Goal: Task Accomplishment & Management: Use online tool/utility

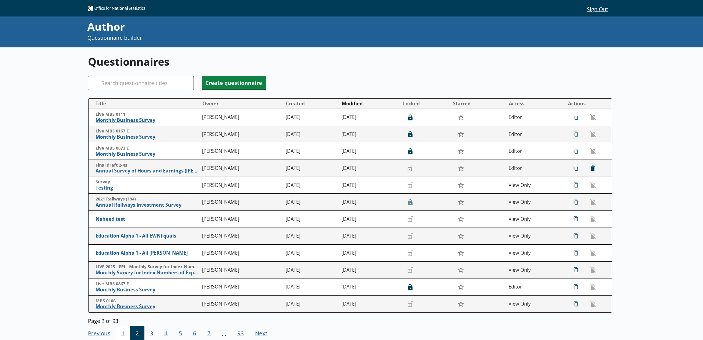
click at [123, 334] on span "1" at bounding box center [123, 334] width 14 height 16
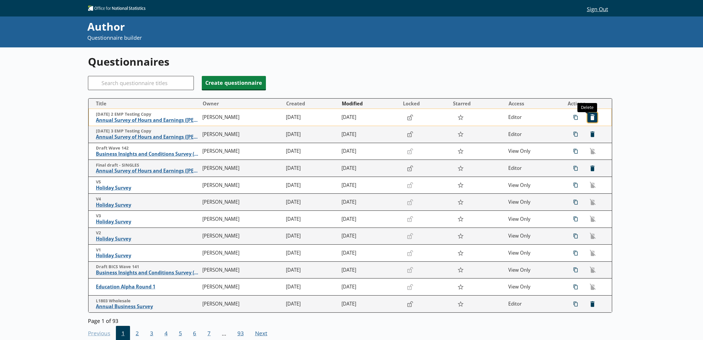
click at [589, 117] on span "icon-delete Created with Sketch. [GEOGRAPHIC_DATA]" at bounding box center [592, 117] width 9 height 9
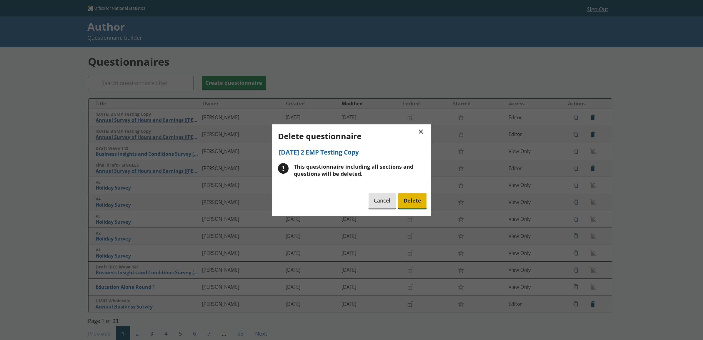
click at [420, 200] on span "Delete" at bounding box center [412, 200] width 28 height 15
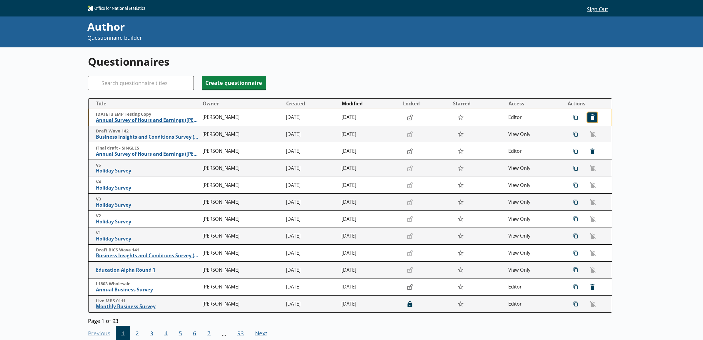
click at [592, 115] on span "icon-delete Created with Sketch. [GEOGRAPHIC_DATA]" at bounding box center [592, 117] width 9 height 9
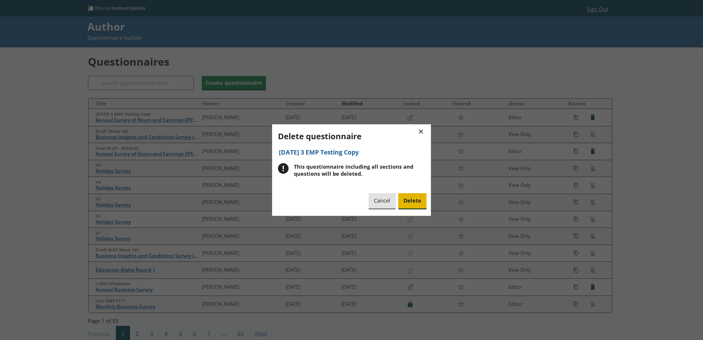
click at [421, 197] on span "Delete" at bounding box center [412, 200] width 28 height 15
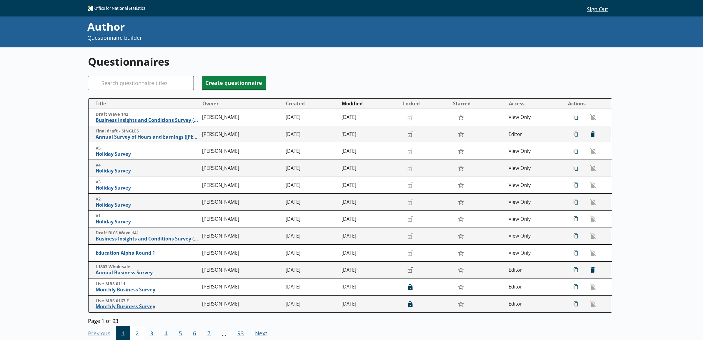
click at [132, 330] on span "2" at bounding box center [137, 334] width 14 height 16
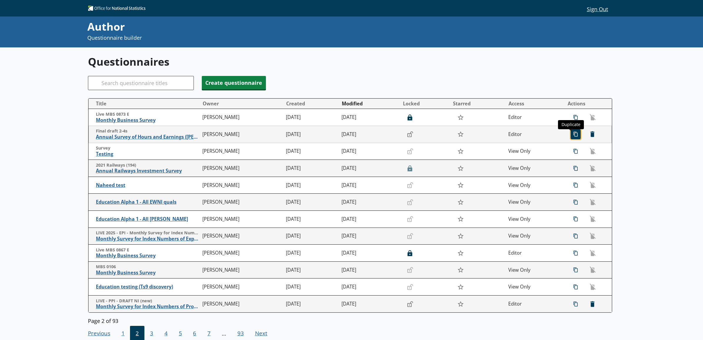
click at [571, 137] on span "icon-copy Duplicate" at bounding box center [575, 133] width 9 height 9
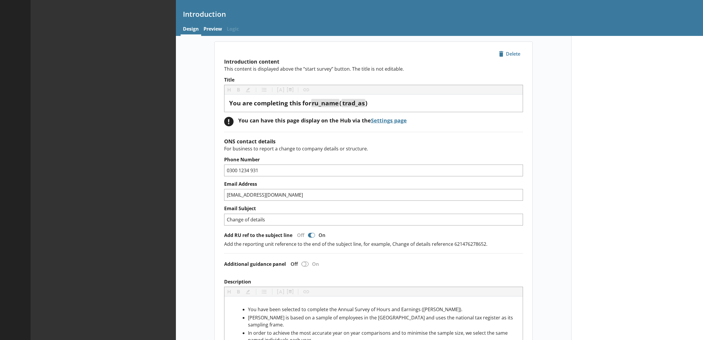
type textarea "x"
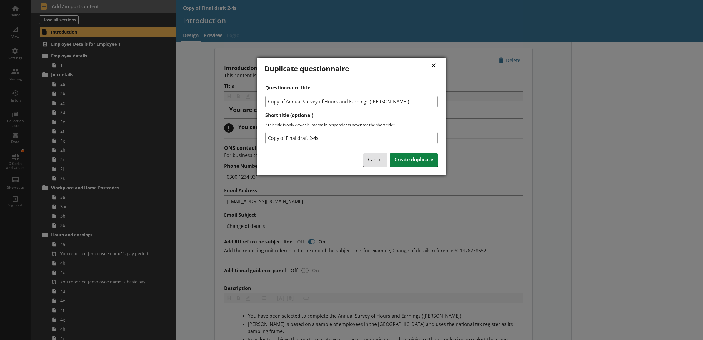
drag, startPoint x: 287, startPoint y: 100, endPoint x: 261, endPoint y: 101, distance: 26.2
click at [261, 101] on div "× Duplicate questionnaire Questionnaire title Copy of Annual Survey of Hours an…" at bounding box center [351, 116] width 188 height 117
type input "Annual Survey of Hours and Earnings ([PERSON_NAME])"
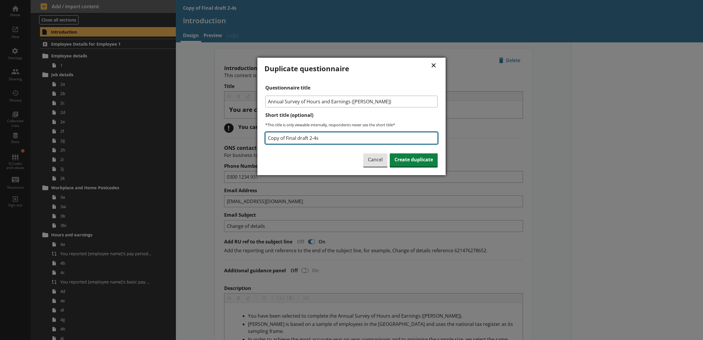
drag, startPoint x: 339, startPoint y: 138, endPoint x: 262, endPoint y: 142, distance: 76.9
click at [262, 142] on div "× Duplicate questionnaire Questionnaire title Annual Survey of Hours and Earnin…" at bounding box center [351, 116] width 188 height 117
type input "[DATE] 3 EMP Testing Copy"
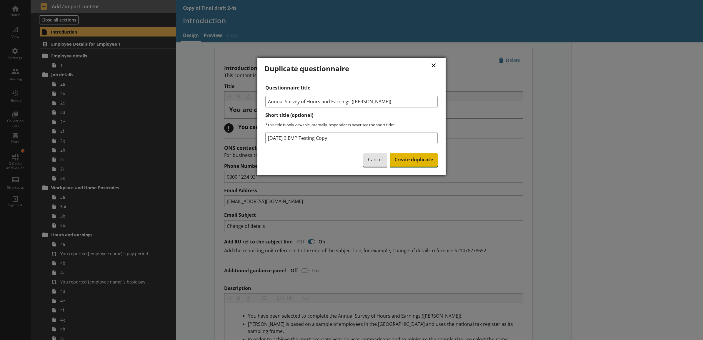
click at [417, 162] on span "Create duplicate" at bounding box center [414, 160] width 48 height 14
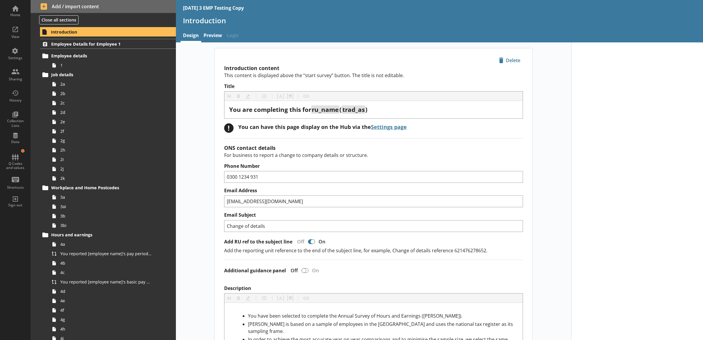
type textarea "x"
click at [75, 21] on button "Close all sections" at bounding box center [58, 19] width 39 height 9
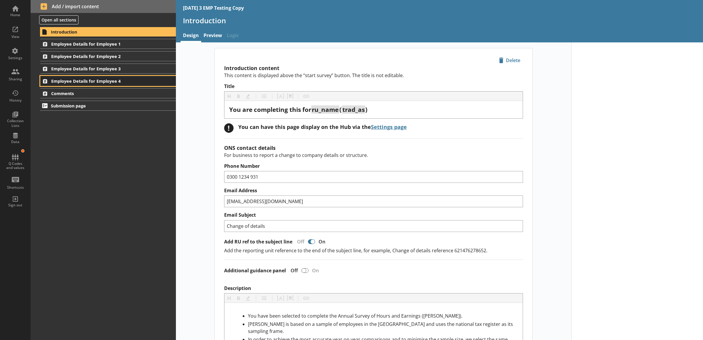
click at [127, 83] on span "Employee Details for Employee 4" at bounding box center [100, 81] width 98 height 6
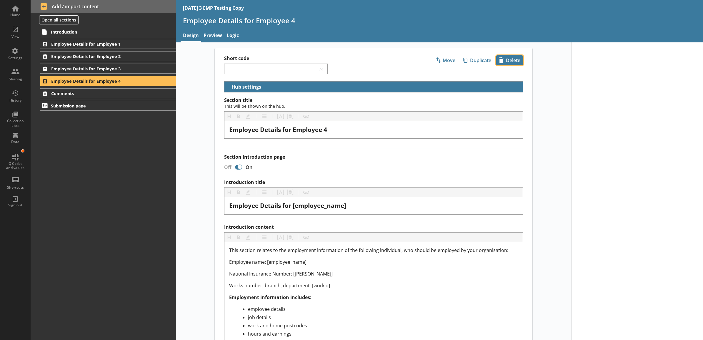
click at [512, 62] on span "icon-delete Created with Sketch. [GEOGRAPHIC_DATA]" at bounding box center [510, 60] width 26 height 9
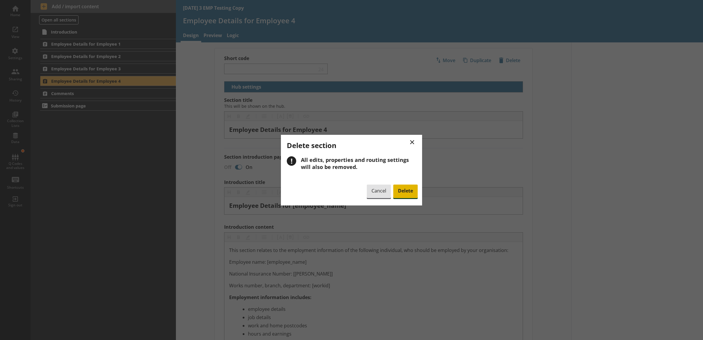
click at [408, 186] on span "Delete" at bounding box center [405, 192] width 24 height 14
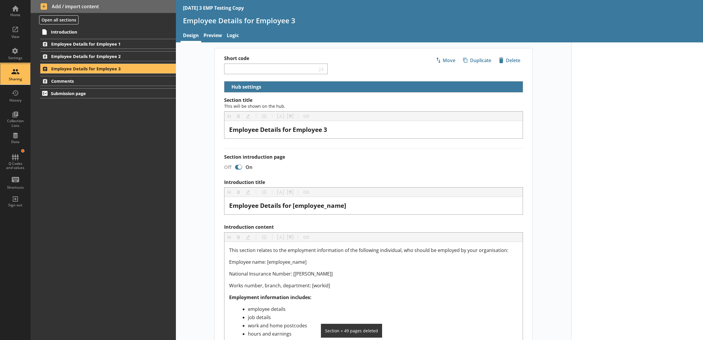
click at [11, 74] on div "Sharing" at bounding box center [15, 74] width 21 height 21
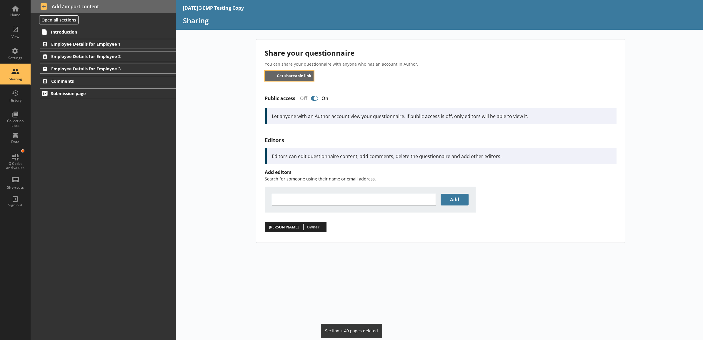
click at [299, 74] on button "Get shareable link" at bounding box center [289, 76] width 49 height 10
